Goal: Information Seeking & Learning: Learn about a topic

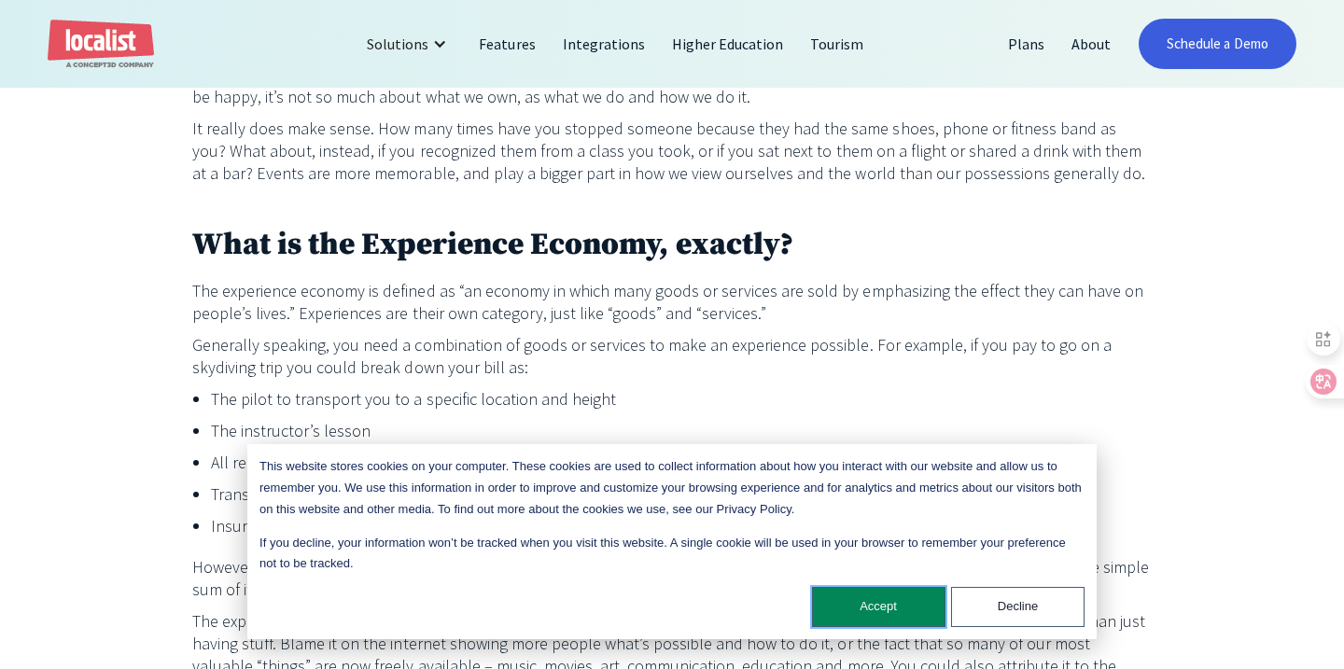
click at [933, 595] on button "Accept" at bounding box center [878, 607] width 133 height 40
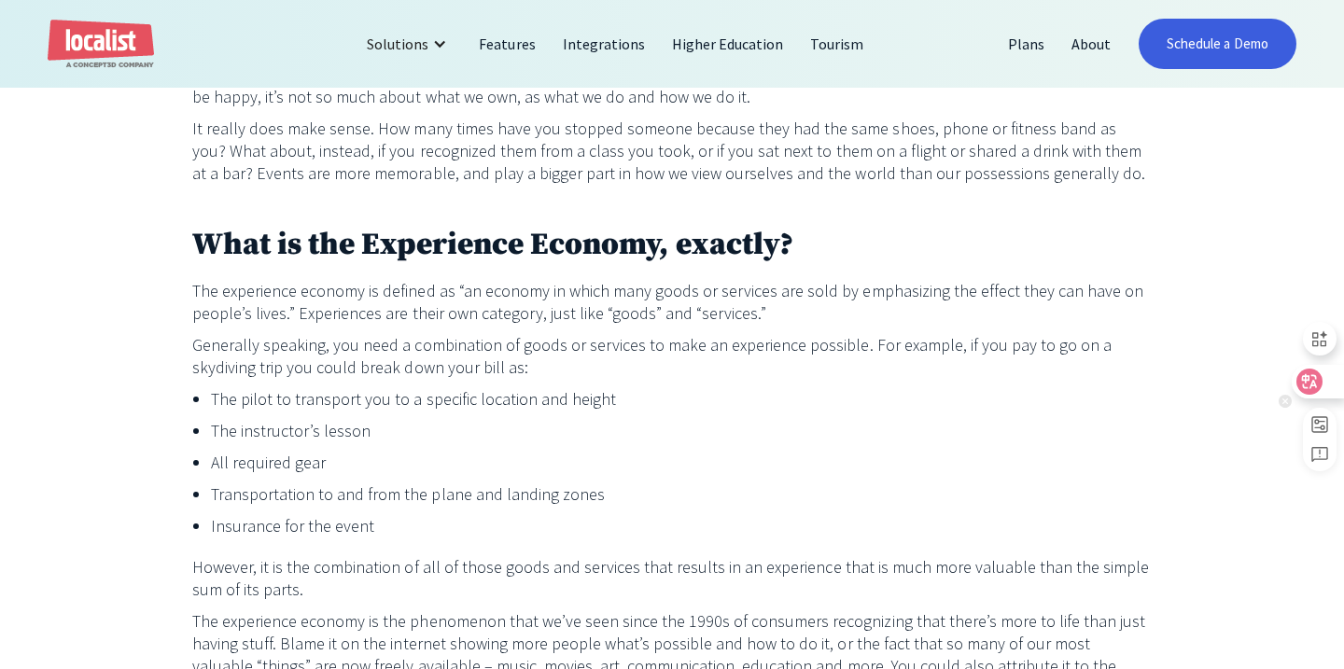
click at [1328, 379] on div at bounding box center [1317, 382] width 50 height 34
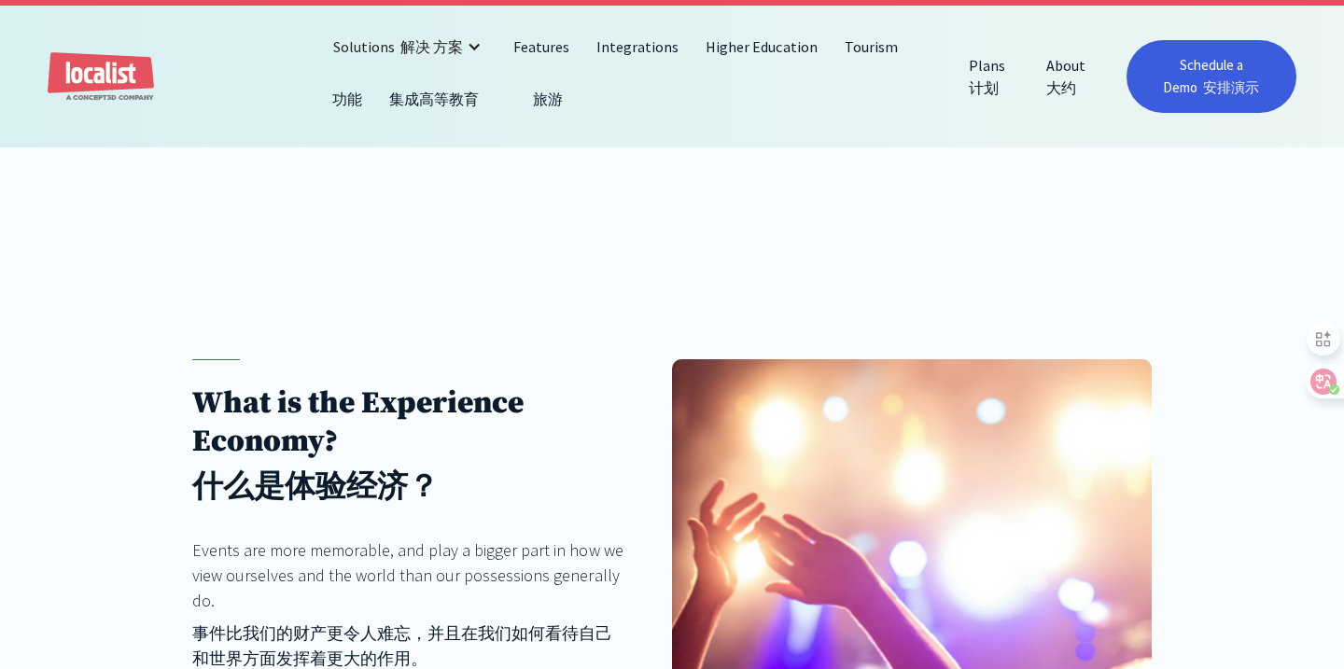
scroll to position [300, 0]
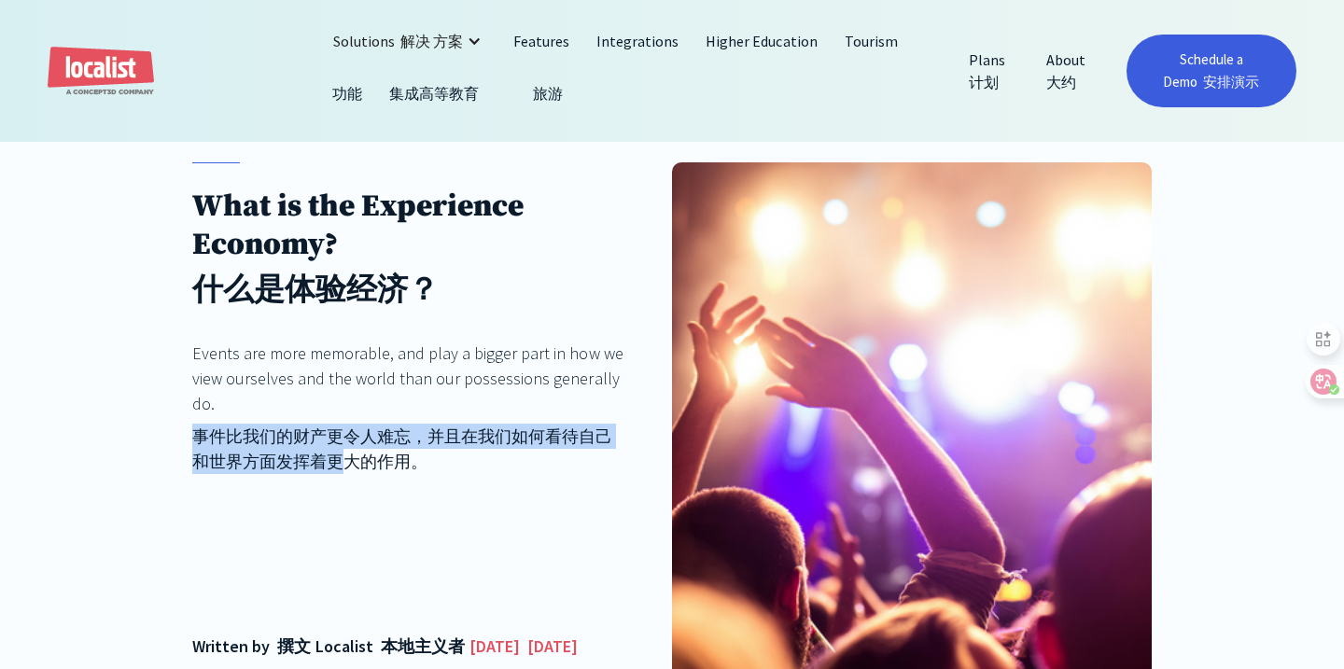
drag, startPoint x: 194, startPoint y: 418, endPoint x: 358, endPoint y: 458, distance: 169.1
click at [357, 458] on div "Events are more memorable, and play a bigger part in how we view ourselves and …" at bounding box center [408, 411] width 432 height 141
click at [339, 435] on font "事件比我们的财产更令人难忘，并且在我们如何看待自己和世界方面发挥着更大的作用。" at bounding box center [402, 449] width 420 height 47
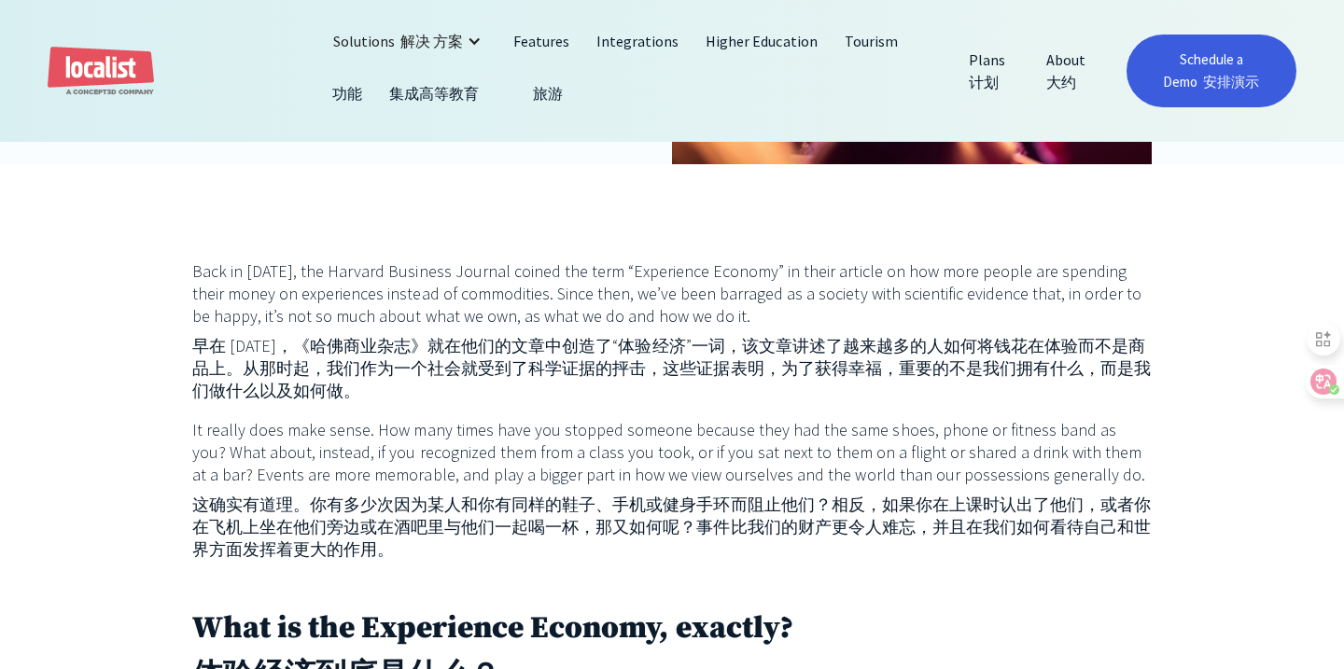
scroll to position [821, 0]
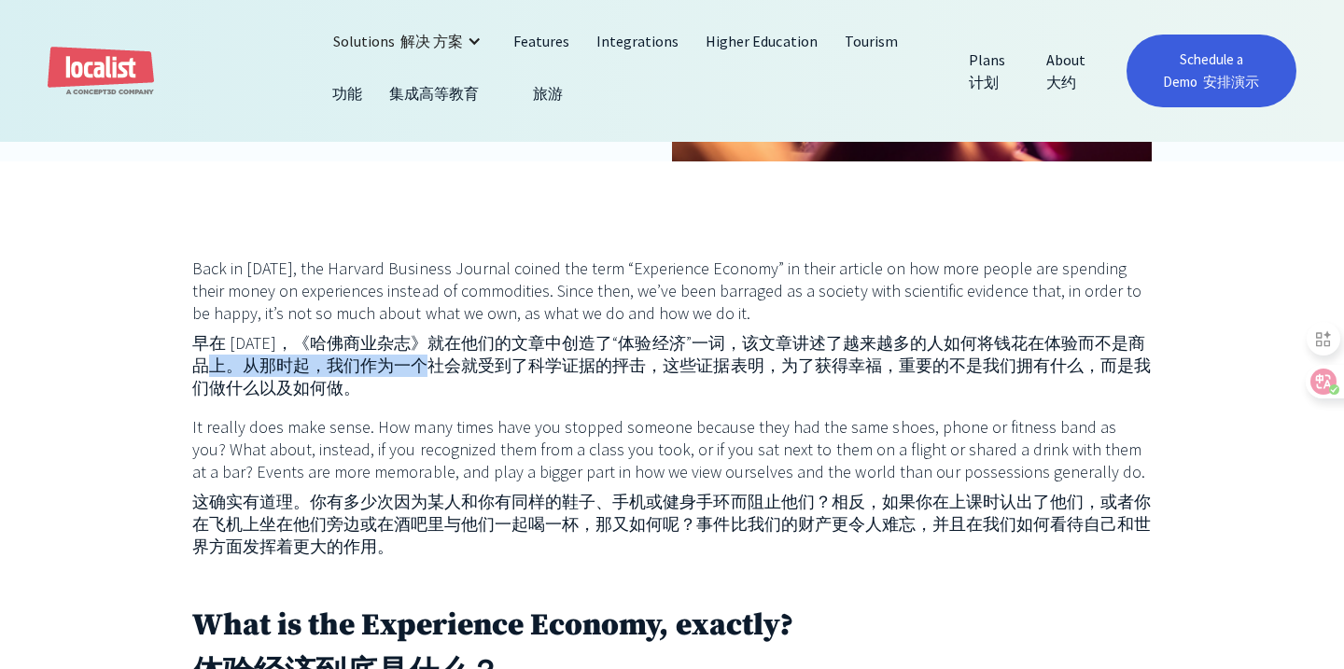
drag, startPoint x: 211, startPoint y: 384, endPoint x: 427, endPoint y: 397, distance: 216.9
click at [427, 397] on font "早在 [DATE]，《哈佛商业杂志》就在他们的文章中创造了“体验经济”一词，该文章讲述了越来越多的人如何将钱花在体验而不是商品上。从那时起，我们作为一个社会就…" at bounding box center [671, 365] width 958 height 66
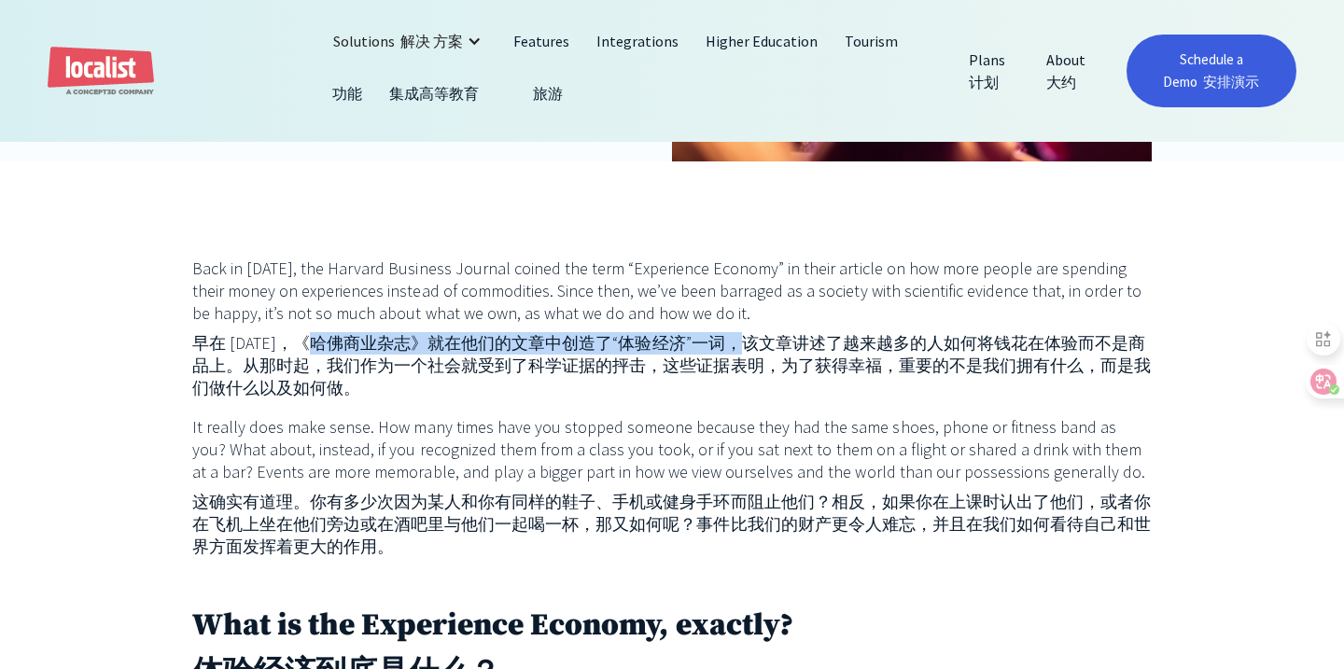
drag, startPoint x: 518, startPoint y: 370, endPoint x: 745, endPoint y: 370, distance: 226.8
click at [745, 370] on font "早在 [DATE]，《哈佛商业杂志》就在他们的文章中创造了“体验经济”一词，该文章讲述了越来越多的人如何将钱花在体验而不是商品上。从那时起，我们作为一个社会就…" at bounding box center [671, 365] width 958 height 66
click at [681, 364] on font "早在 [DATE]，《哈佛商业杂志》就在他们的文章中创造了“体验经济”一词，该文章讲述了越来越多的人如何将钱花在体验而不是商品上。从那时起，我们作为一个社会就…" at bounding box center [671, 365] width 958 height 66
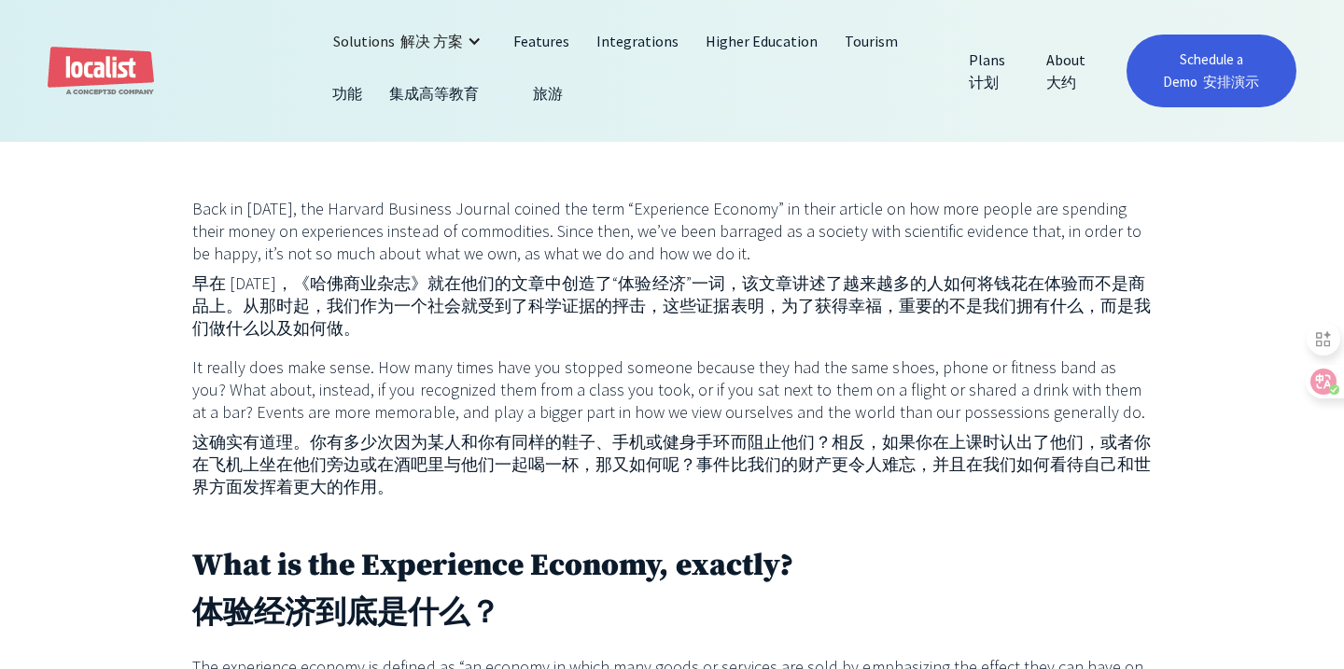
scroll to position [895, 0]
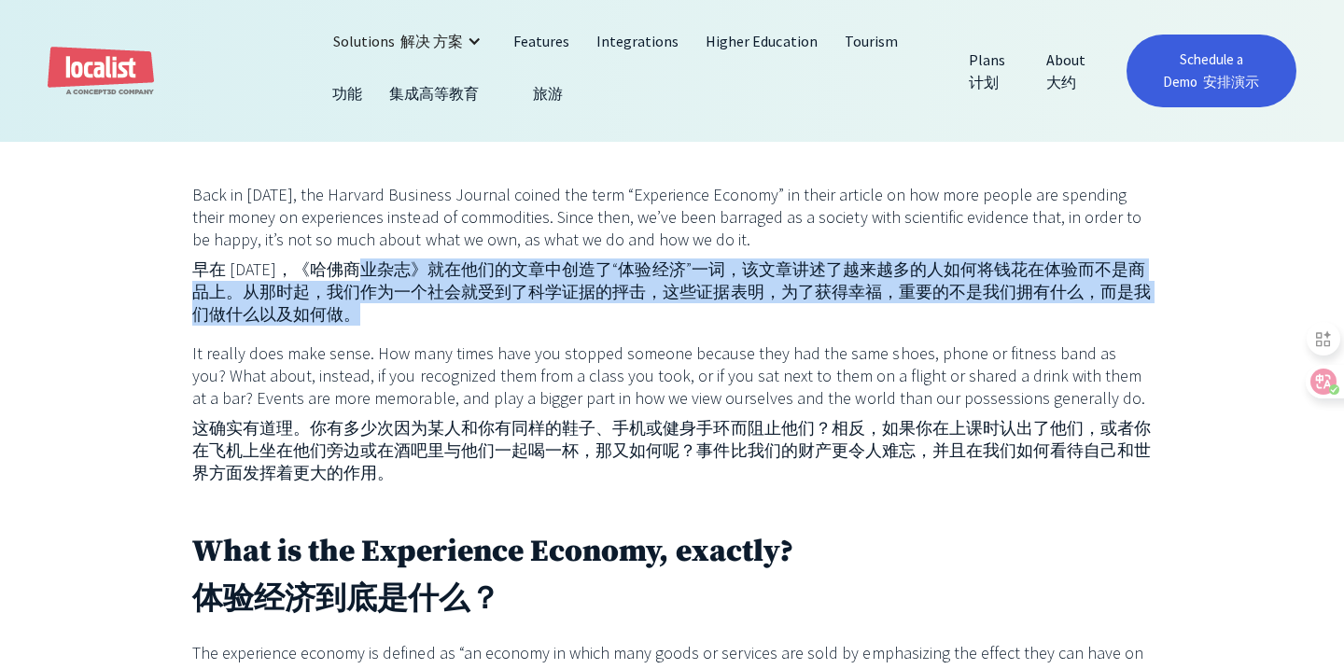
drag, startPoint x: 374, startPoint y: 300, endPoint x: 674, endPoint y: 337, distance: 301.9
click at [674, 326] on font "早在 [DATE]，《哈佛商业杂志》就在他们的文章中创造了“体验经济”一词，该文章讲述了越来越多的人如何将钱花在体验而不是商品上。从那时起，我们作为一个社会就…" at bounding box center [671, 292] width 959 height 67
click at [493, 290] on font "早在 [DATE]，《哈佛商业杂志》就在他们的文章中创造了“体验经济”一词，该文章讲述了越来越多的人如何将钱花在体验而不是商品上。从那时起，我们作为一个社会就…" at bounding box center [671, 292] width 958 height 66
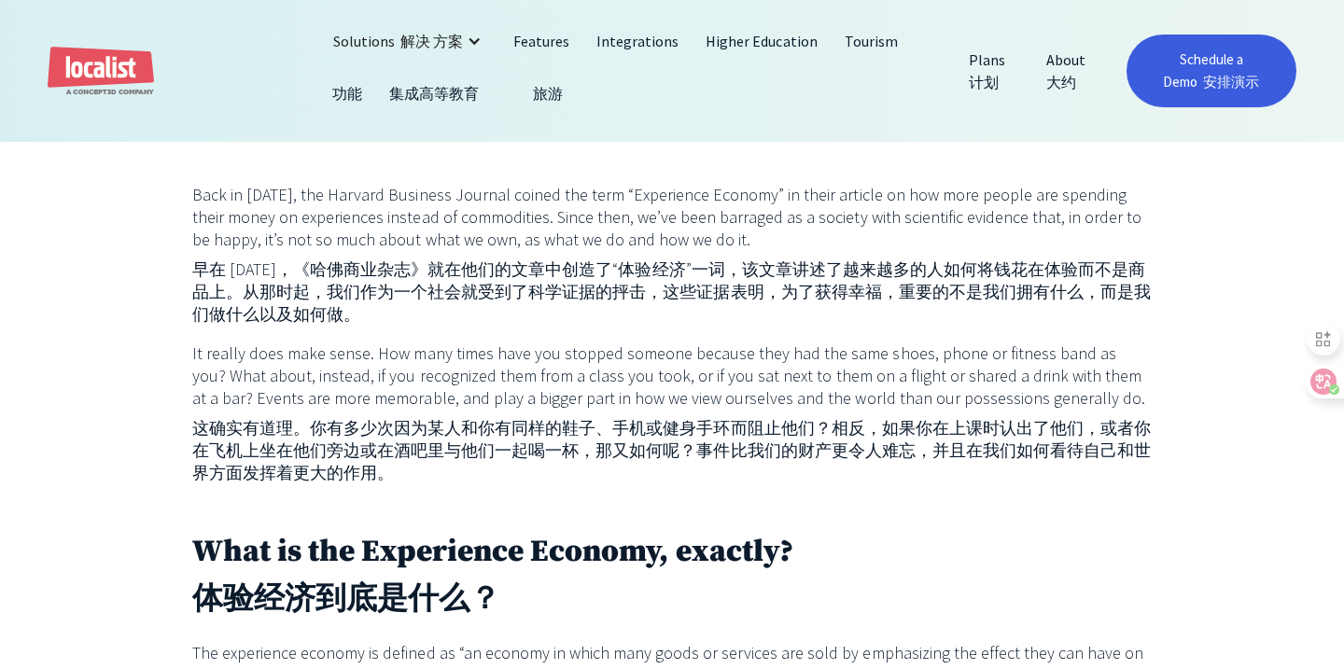
scroll to position [979, 0]
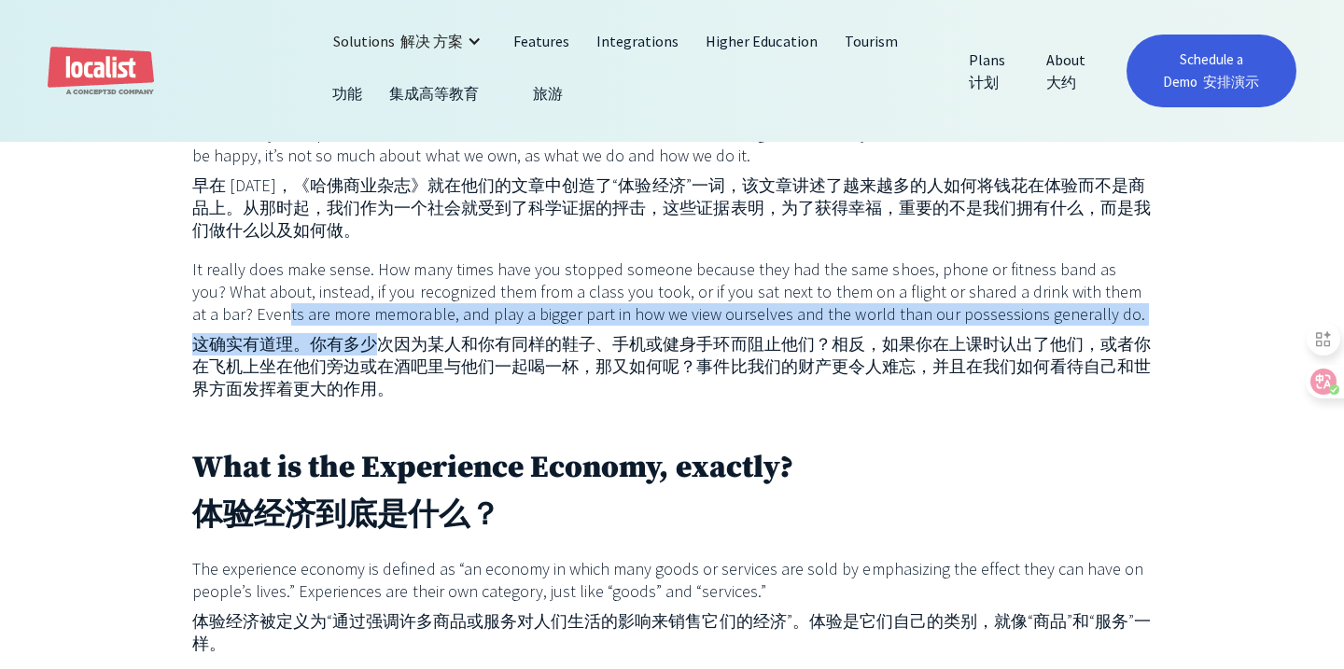
drag, startPoint x: 225, startPoint y: 342, endPoint x: 407, endPoint y: 365, distance: 183.5
click at [405, 365] on p "It really does make sense. How many times have you stopped someone because they…" at bounding box center [671, 333] width 959 height 149
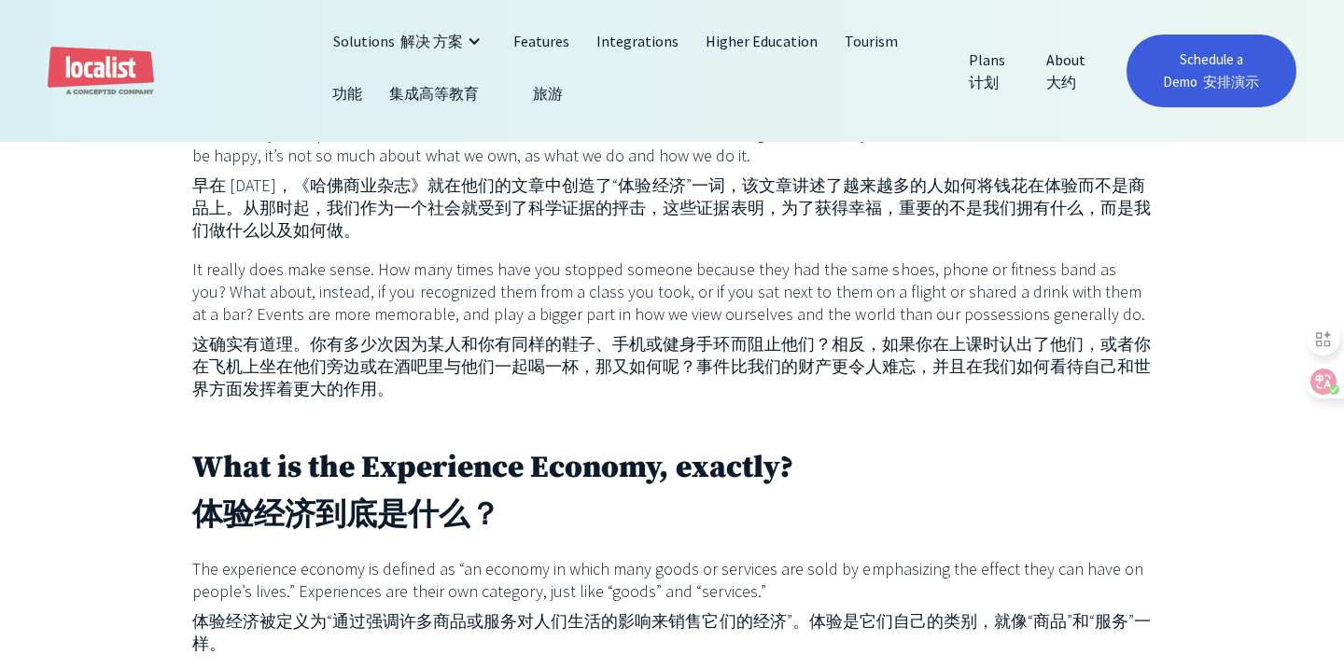
click at [472, 398] on font "这确实有道理。你有多少次因为某人和你有同样的鞋子、手机或健身手环而阻止他们？相反，如果你在上课时认出了他们，或者你在飞机上坐在他们旁边或在酒吧里与他们一起喝一…" at bounding box center [671, 366] width 958 height 66
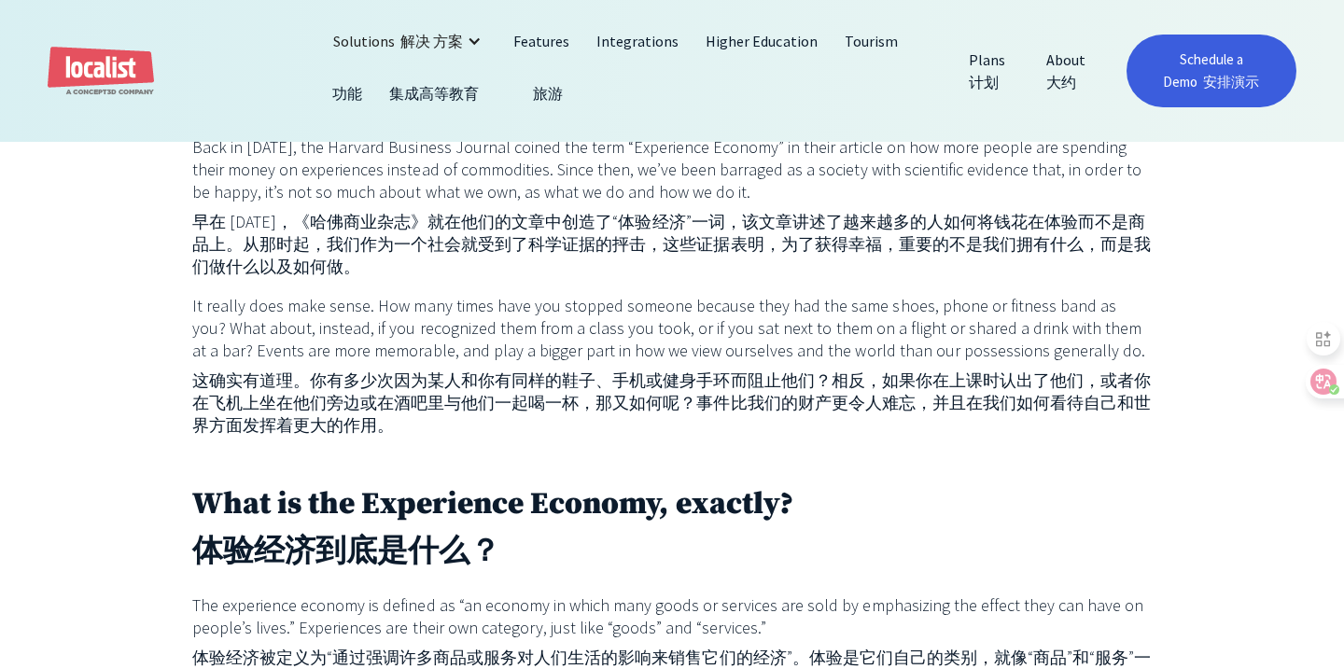
scroll to position [940, 0]
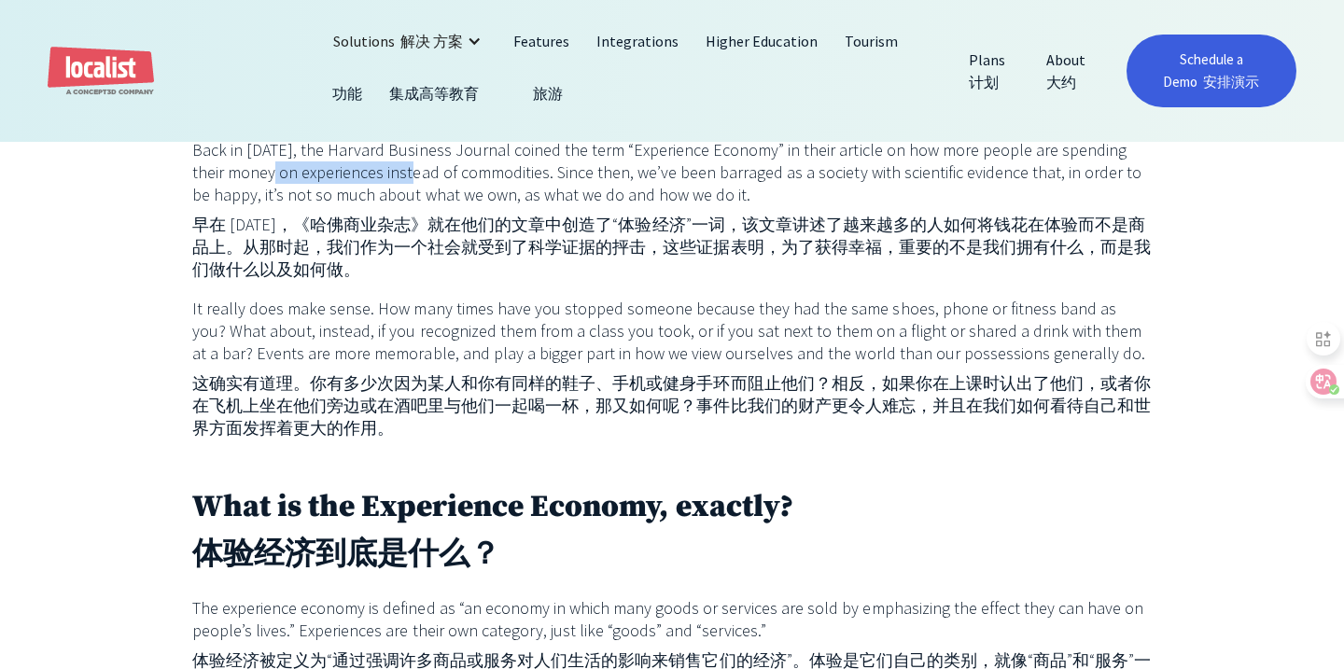
drag, startPoint x: 256, startPoint y: 197, endPoint x: 393, endPoint y: 197, distance: 137.2
click at [393, 197] on p "Back in [DATE], the Harvard Business Journal coined the term “Experience Econom…" at bounding box center [671, 213] width 959 height 149
drag, startPoint x: 243, startPoint y: 203, endPoint x: 332, endPoint y: 202, distance: 89.6
click at [332, 202] on p "Back in [DATE], the Harvard Business Journal coined the term “Experience Econom…" at bounding box center [671, 213] width 959 height 149
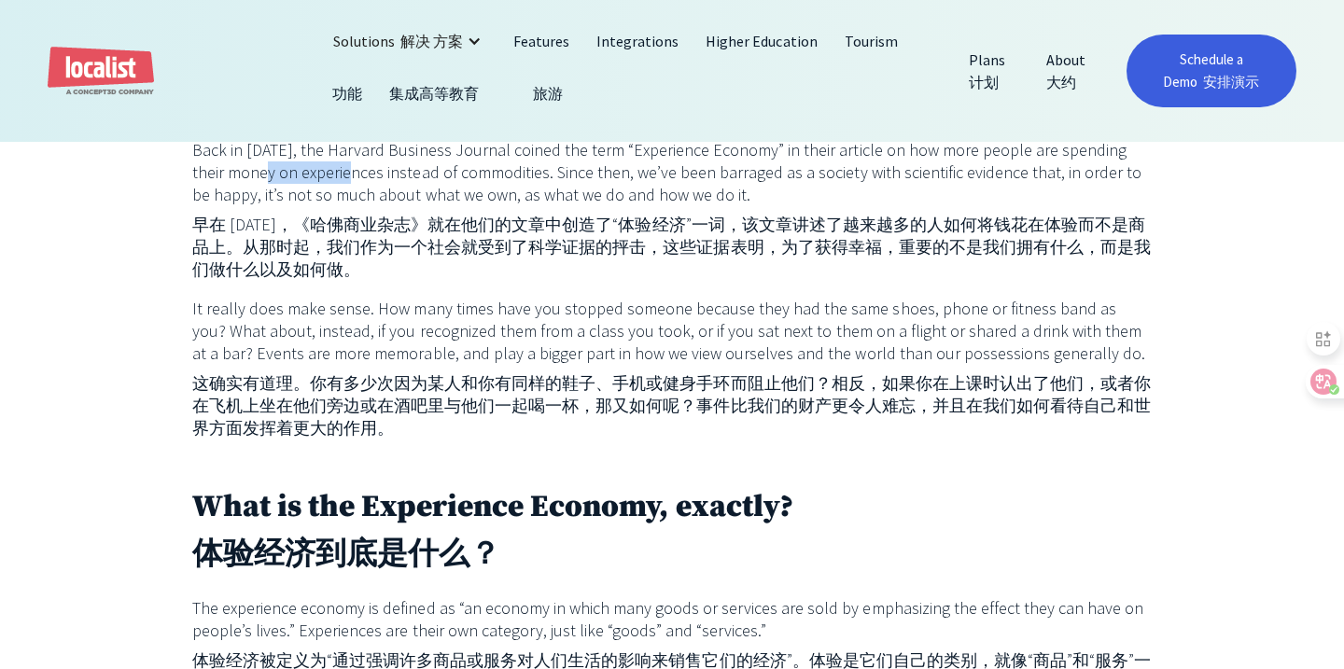
click at [237, 199] on p "Back in [DATE], the Harvard Business Journal coined the term “Experience Econom…" at bounding box center [671, 213] width 959 height 149
drag, startPoint x: 237, startPoint y: 199, endPoint x: 433, endPoint y: 200, distance: 196.0
click at [433, 200] on p "Back in [DATE], the Harvard Business Journal coined the term “Experience Econom…" at bounding box center [671, 213] width 959 height 149
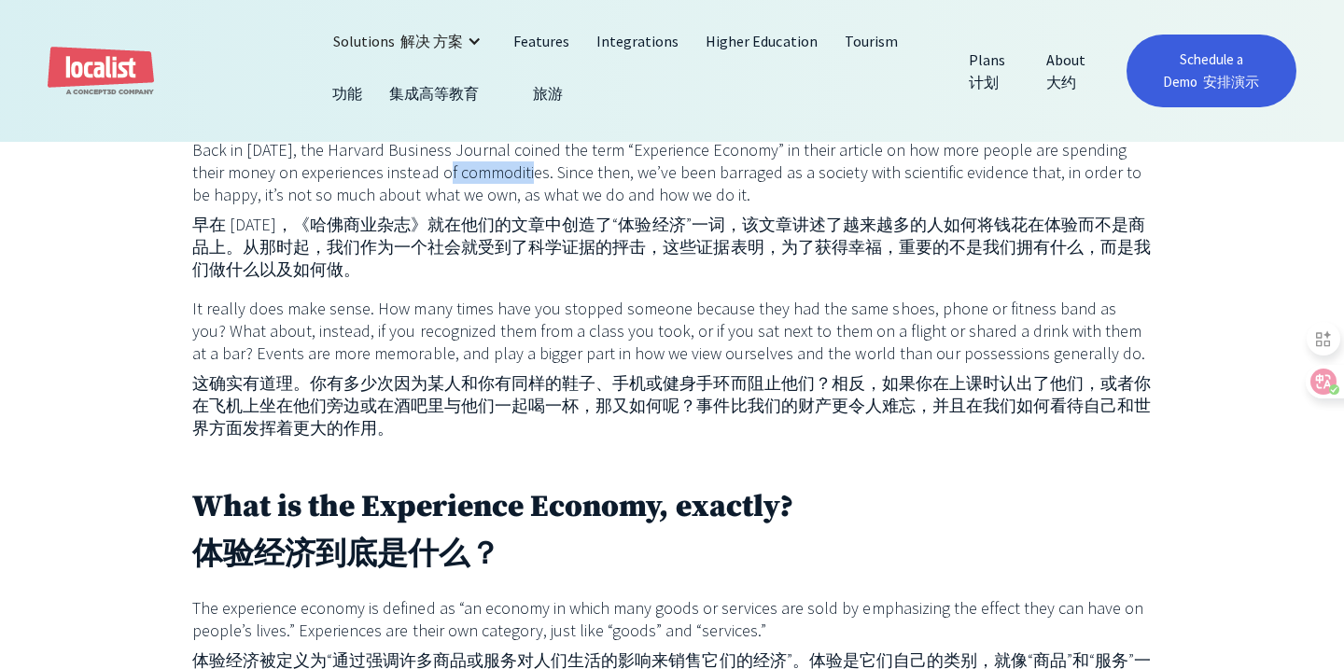
click at [249, 197] on p "Back in [DATE], the Harvard Business Journal coined the term “Experience Econom…" at bounding box center [671, 213] width 959 height 149
drag, startPoint x: 195, startPoint y: 198, endPoint x: 476, endPoint y: 197, distance: 280.9
click at [475, 197] on p "Back in [DATE], the Harvard Business Journal coined the term “Experience Econom…" at bounding box center [671, 213] width 959 height 149
drag, startPoint x: 504, startPoint y: 197, endPoint x: 398, endPoint y: 199, distance: 106.4
click at [398, 199] on p "Back in [DATE], the Harvard Business Journal coined the term “Experience Econom…" at bounding box center [671, 213] width 959 height 149
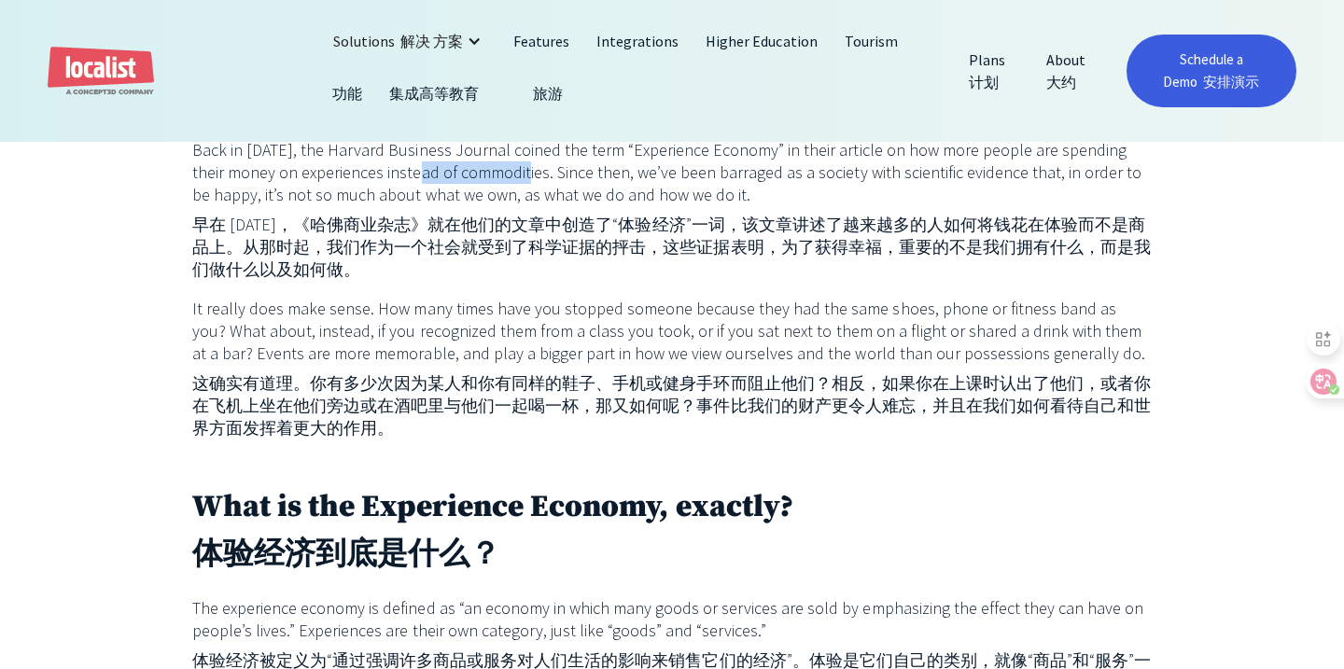
click at [397, 199] on p "Back in [DATE], the Harvard Business Journal coined the term “Experience Econom…" at bounding box center [671, 213] width 959 height 149
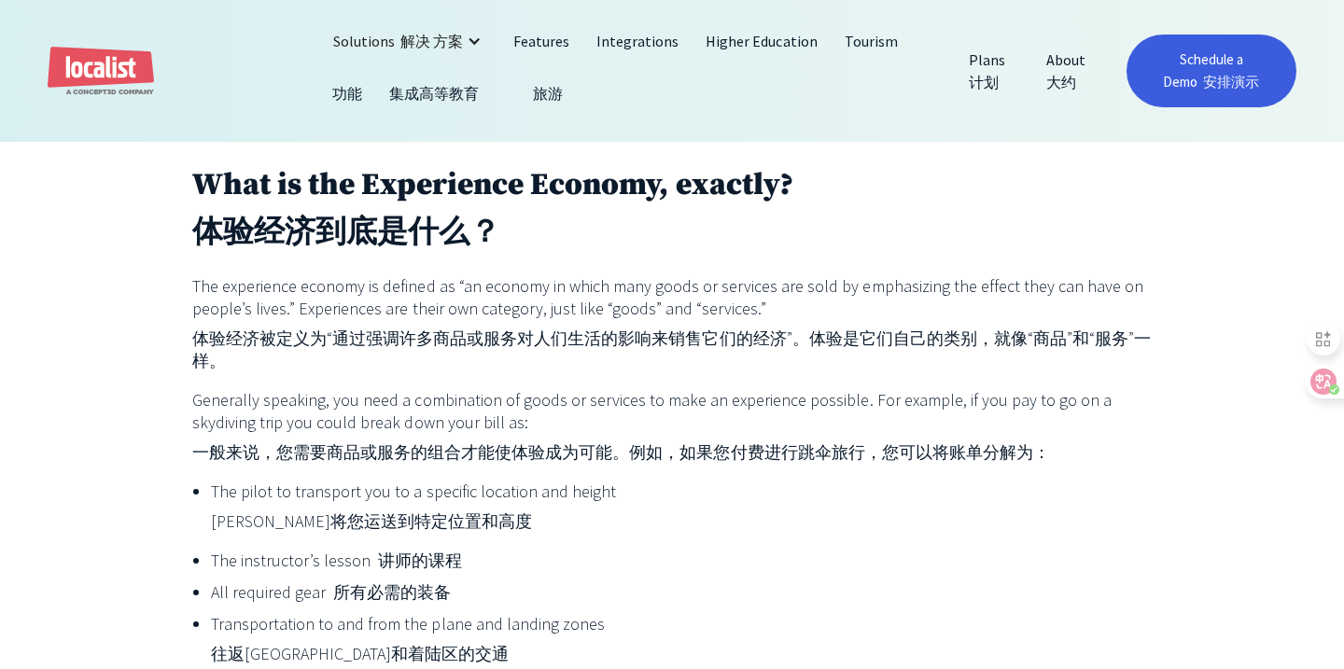
scroll to position [1276, 0]
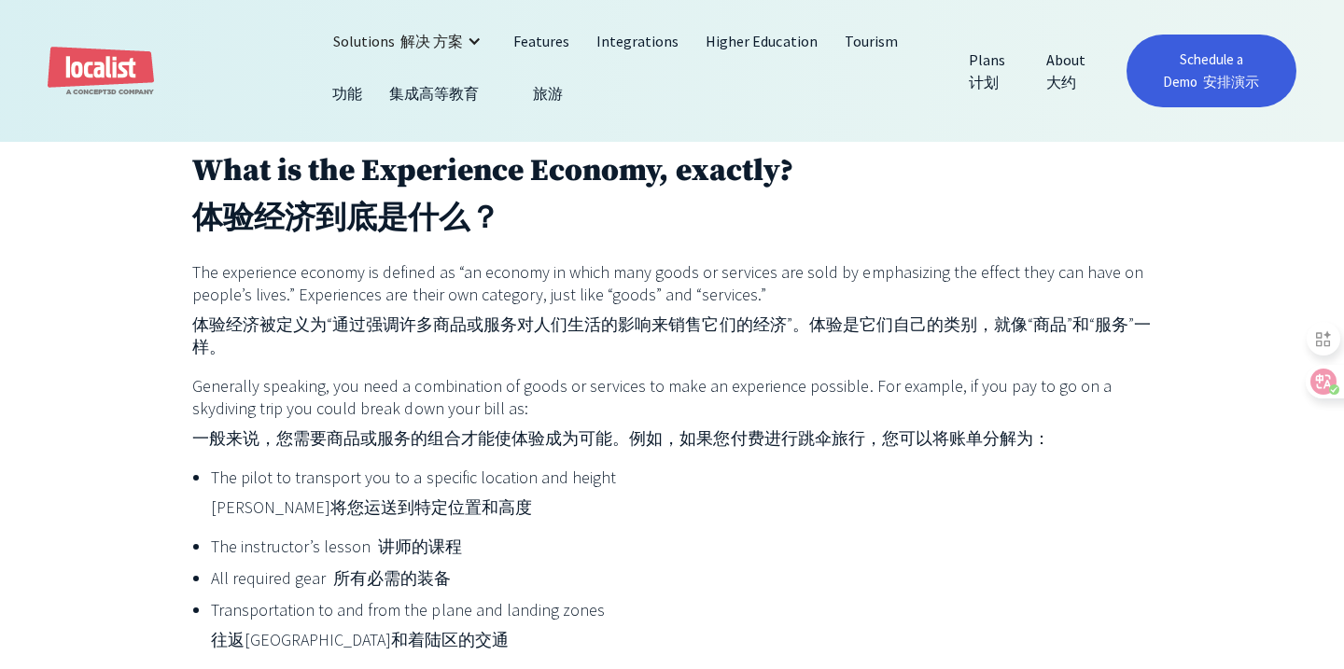
drag, startPoint x: 259, startPoint y: 313, endPoint x: 458, endPoint y: 333, distance: 200.8
click at [458, 333] on p "The experience economy is defined as “an economy in which many goods or service…" at bounding box center [671, 313] width 959 height 105
click at [462, 333] on p "The experience economy is defined as “an economy in which many goods or service…" at bounding box center [671, 313] width 959 height 105
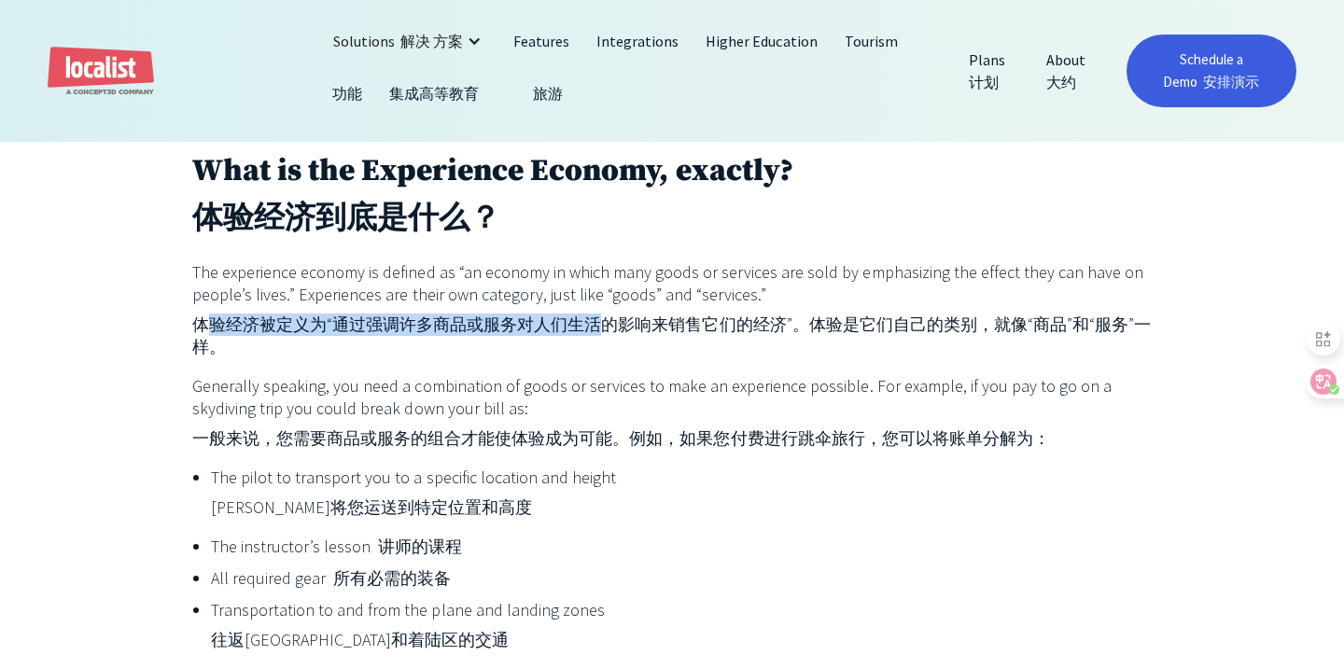
drag, startPoint x: 209, startPoint y: 351, endPoint x: 633, endPoint y: 351, distance: 423.7
click at [632, 351] on font "体验经济被定义为“通过强调许多商品或服务对人们生活的影响来销售它们的经济”。体验是它们自己的类别，就像“商品”和“服务”一样。" at bounding box center [671, 336] width 958 height 44
click at [633, 351] on font "体验经济被定义为“通过强调许多商品或服务对人们生活的影响来销售它们的经济”。体验是它们自己的类别，就像“商品”和“服务”一样。" at bounding box center [671, 336] width 958 height 44
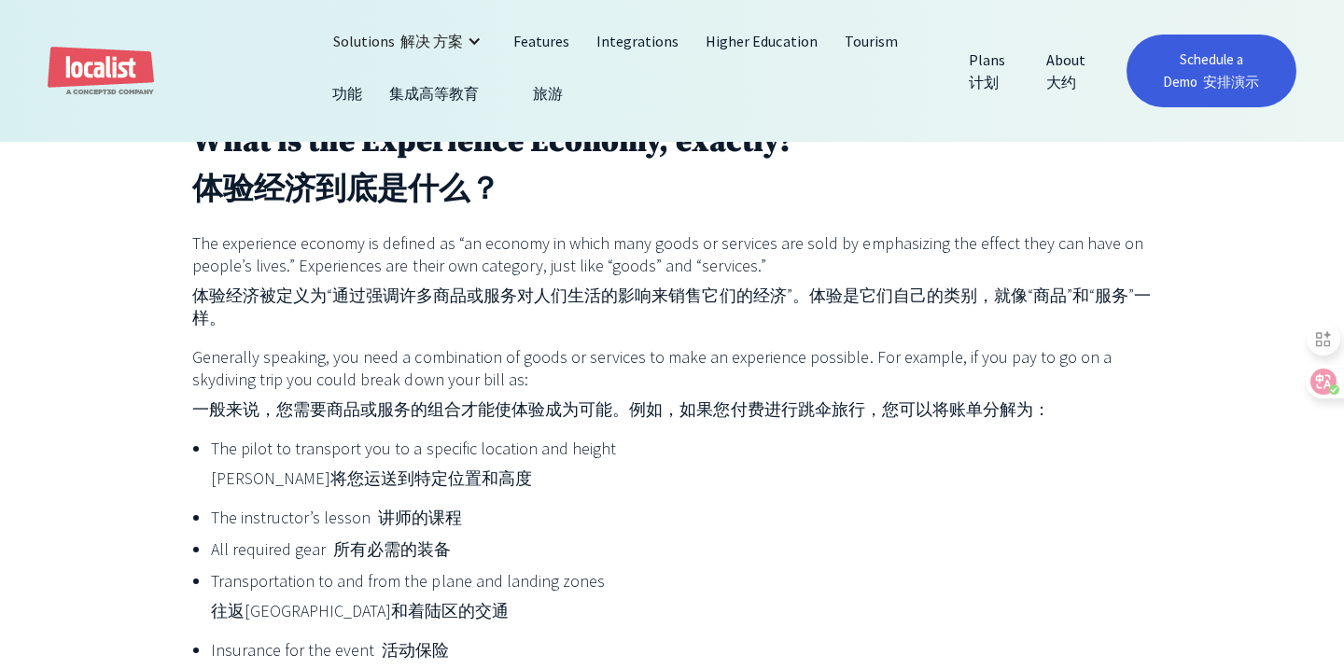
scroll to position [1308, 0]
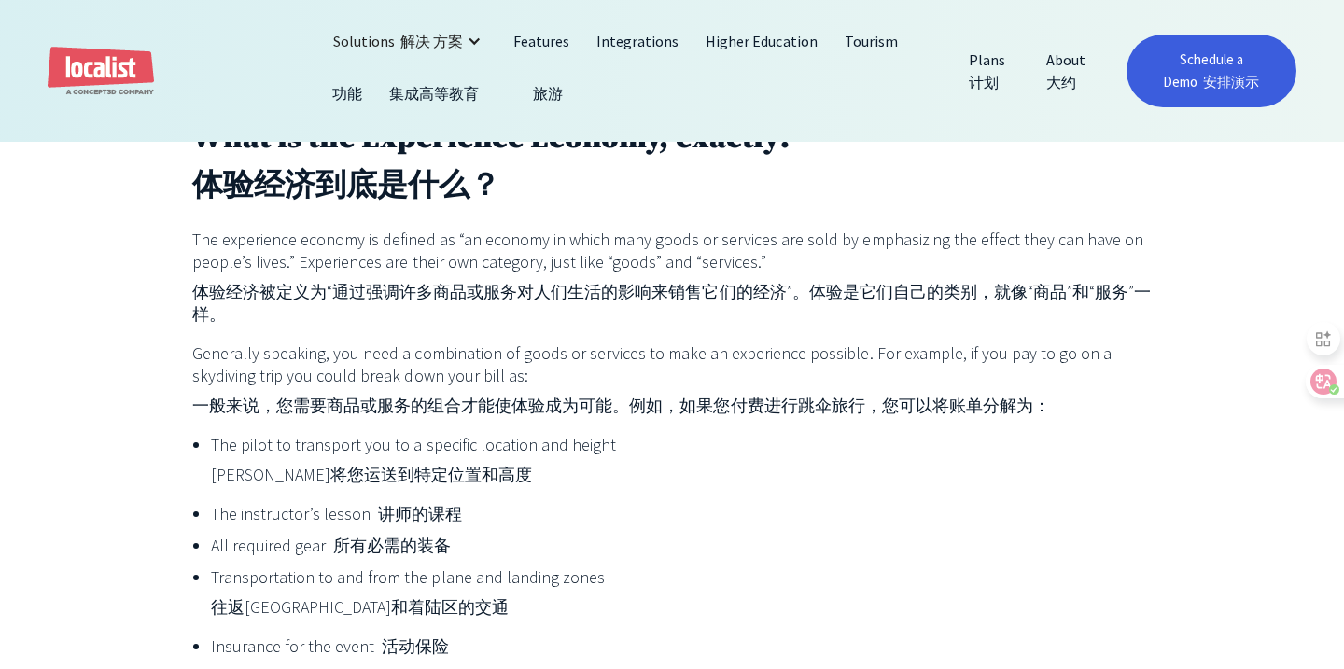
drag, startPoint x: 346, startPoint y: 301, endPoint x: 749, endPoint y: 315, distance: 403.4
click at [749, 315] on p "The experience economy is defined as “an economy in which many goods or service…" at bounding box center [671, 281] width 959 height 105
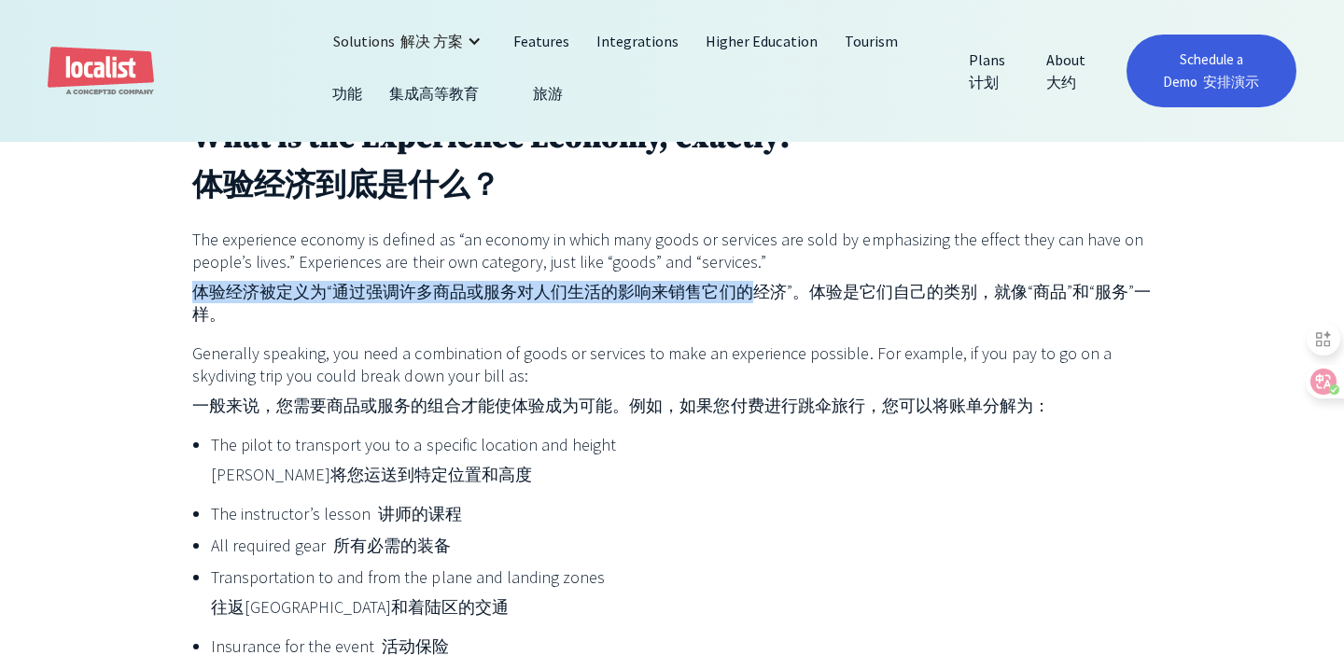
click at [685, 281] on p "The experience economy is defined as “an economy in which many goods or service…" at bounding box center [671, 281] width 959 height 105
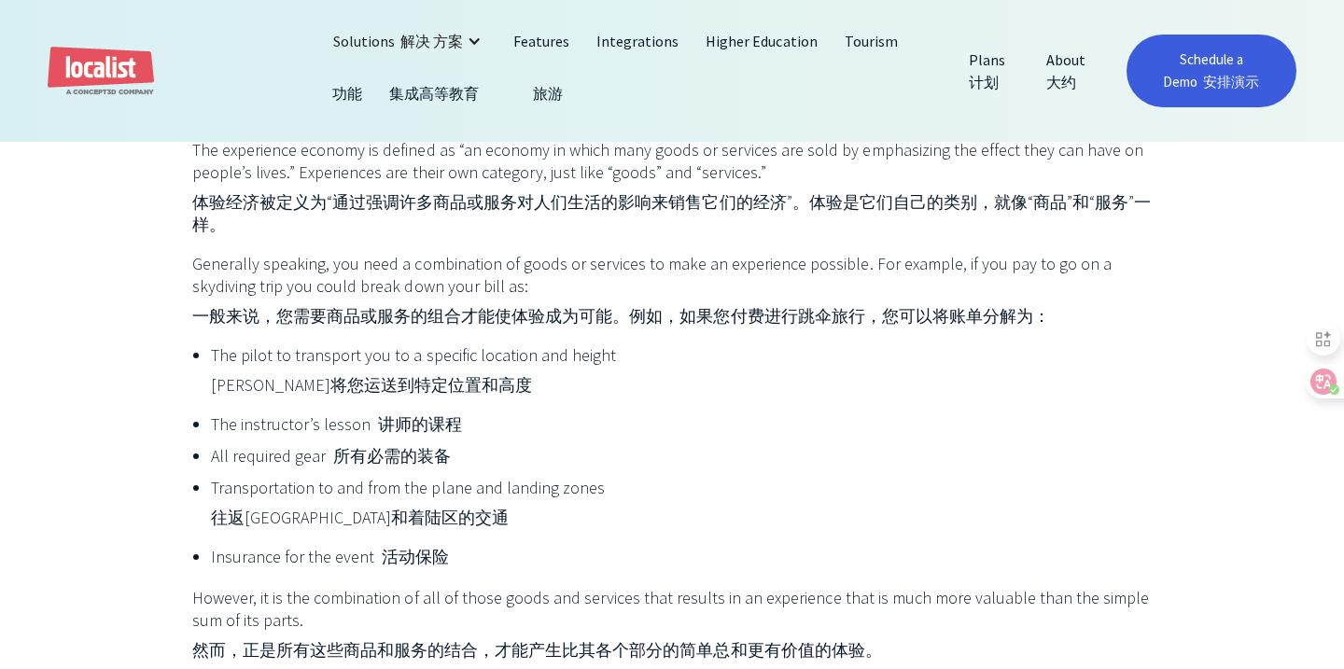
scroll to position [1394, 0]
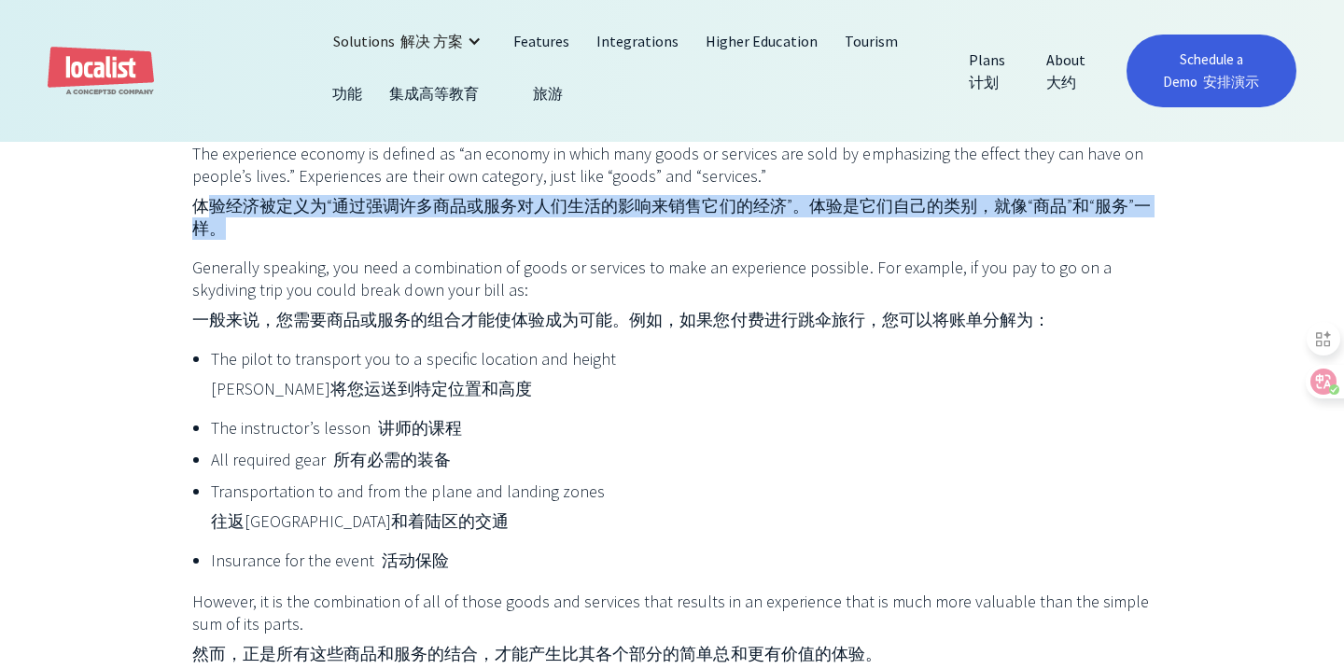
drag, startPoint x: 204, startPoint y: 236, endPoint x: 986, endPoint y: 269, distance: 782.7
click at [986, 247] on p "The experience economy is defined as “an economy in which many goods or service…" at bounding box center [671, 195] width 959 height 105
click at [846, 240] on font "体验经济被定义为“通过强调许多商品或服务对人们生活的影响来销售它们的经济”。体验是它们自己的类别，就像“商品”和“服务”一样。" at bounding box center [671, 217] width 959 height 45
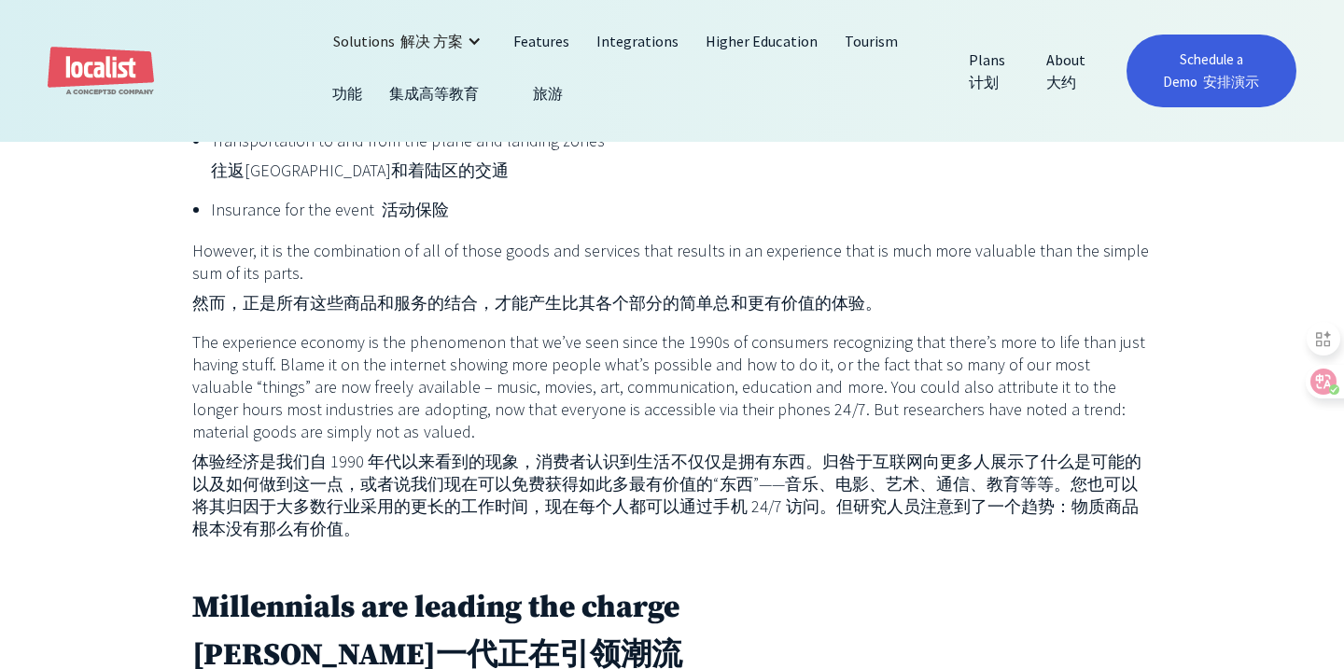
scroll to position [1746, 0]
drag, startPoint x: 229, startPoint y: 344, endPoint x: 715, endPoint y: 356, distance: 486.4
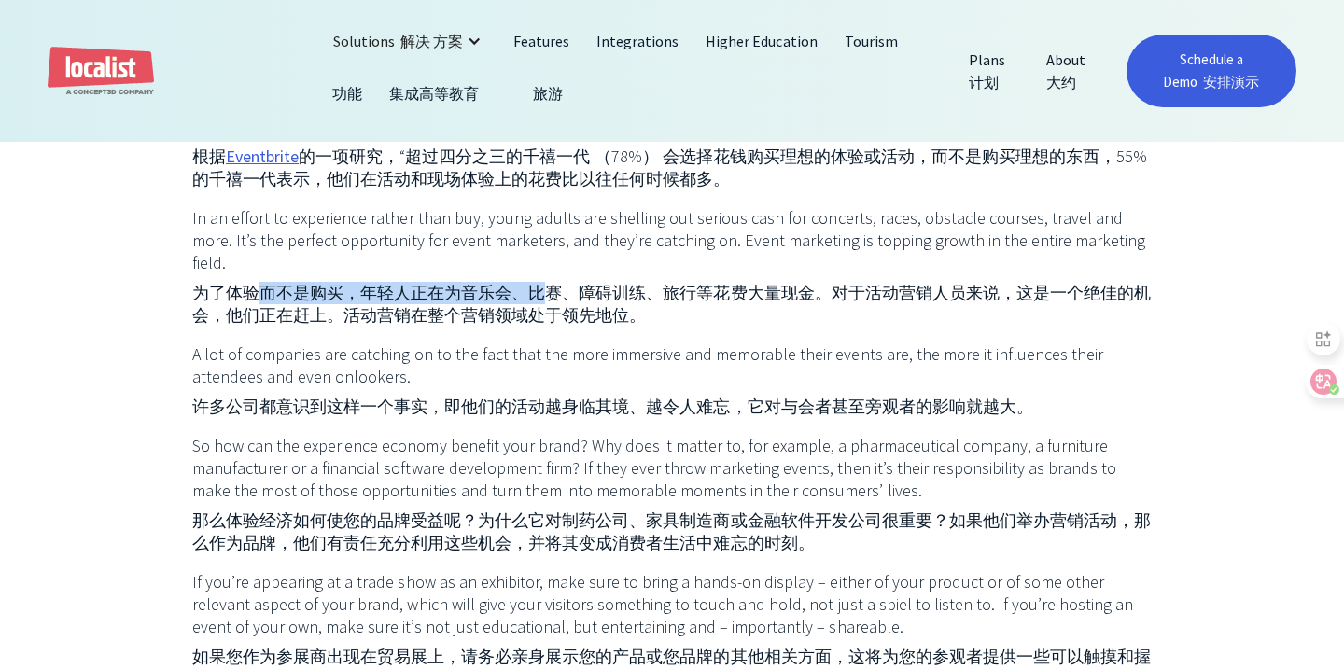
drag, startPoint x: 254, startPoint y: 292, endPoint x: 608, endPoint y: 319, distance: 355.7
click at [600, 317] on font "为了体验而不是购买，年轻人正在为音乐会、比赛、障碍训练、旅行等花费大量现金。对于活动营销人员来说，这是一个绝佳的机会，他们正在赶上。活动营销在整个营销领域处于…" at bounding box center [671, 304] width 958 height 44
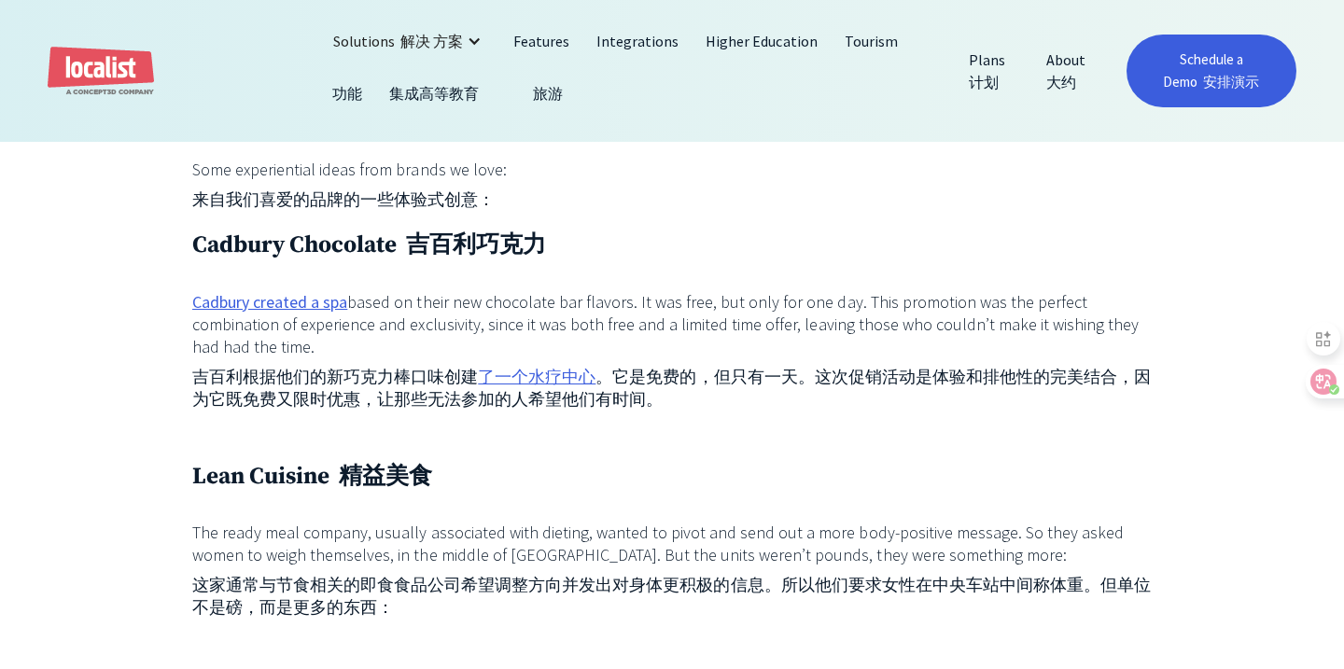
scroll to position [3022, 0]
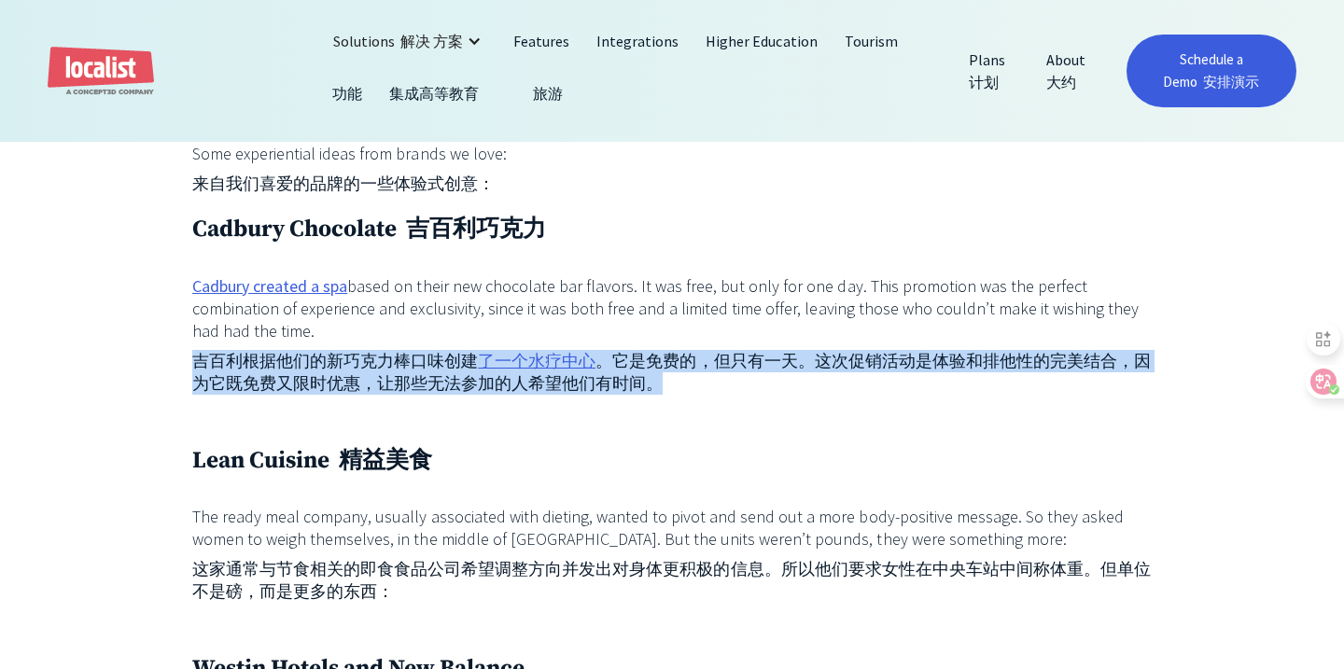
drag, startPoint x: 266, startPoint y: 350, endPoint x: 777, endPoint y: 417, distance: 515.8
click at [693, 311] on p "Cadbury created a spa based on their new chocolate bar flavors. It was free, bu…" at bounding box center [671, 338] width 959 height 127
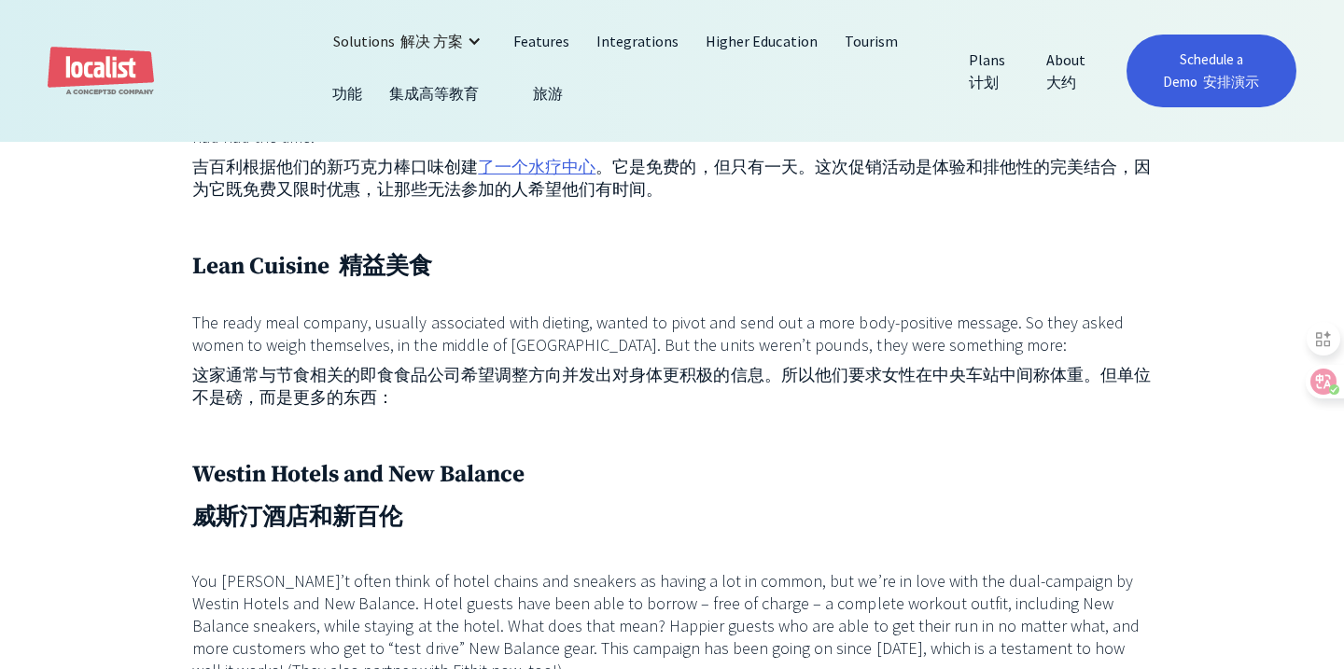
scroll to position [3208, 0]
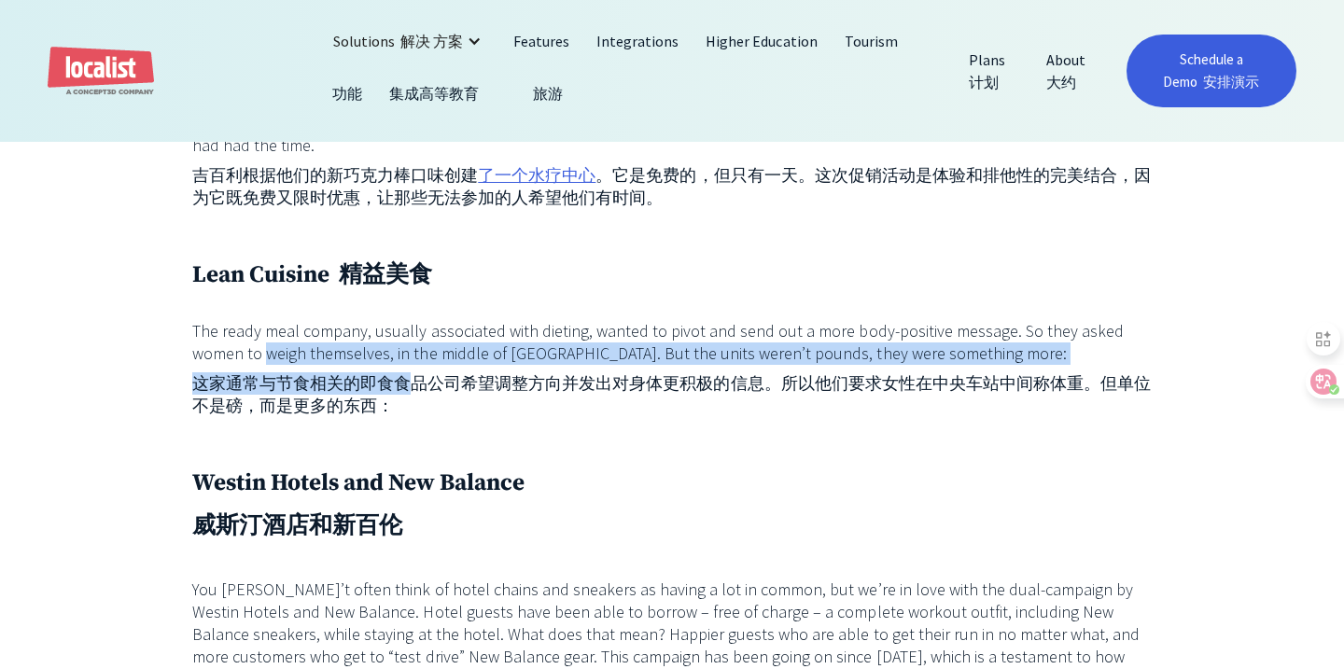
drag, startPoint x: 212, startPoint y: 352, endPoint x: 420, endPoint y: 391, distance: 211.8
click at [417, 391] on p "The ready meal company, usually associated with dieting, wanted to pivot and se…" at bounding box center [671, 372] width 959 height 105
click at [682, 394] on font "这家通常与节食相关的即食食品公司希望调整方向并发出对身体更积极的信息。所以他们要求女性在中央车站中间称体重。但单位不是磅，而是更多的东西：" at bounding box center [671, 394] width 958 height 44
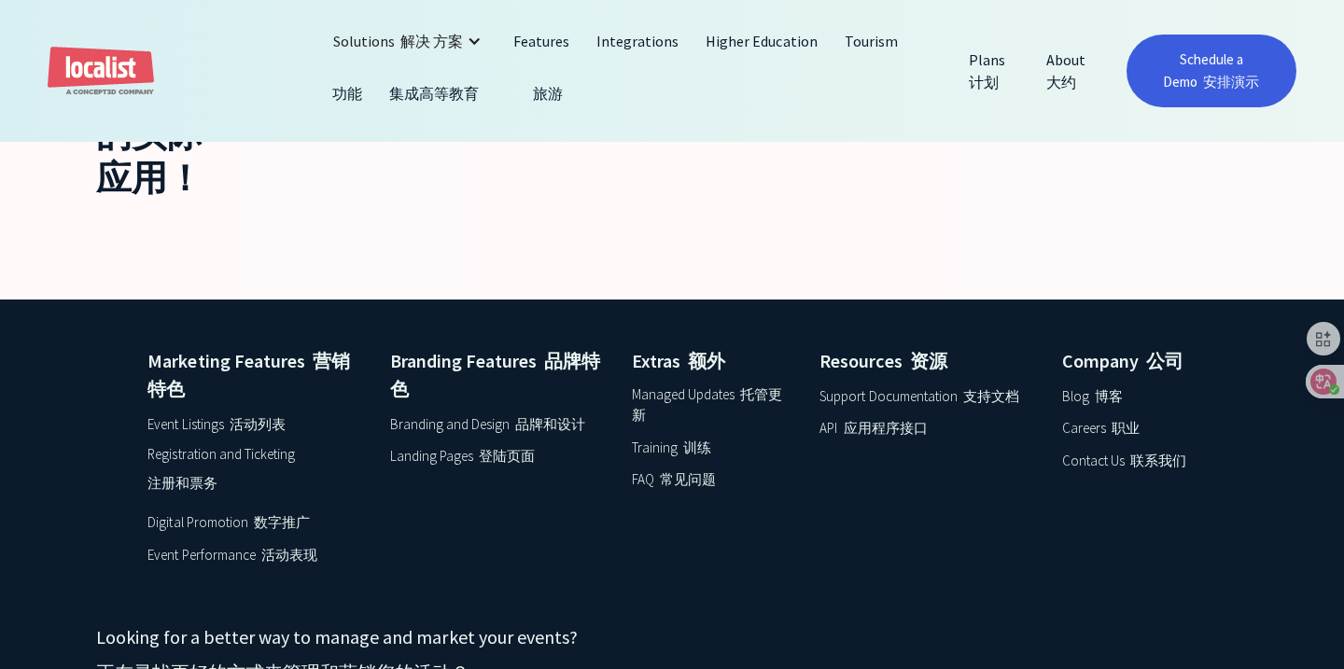
scroll to position [4690, 0]
